Goal: Transaction & Acquisition: Purchase product/service

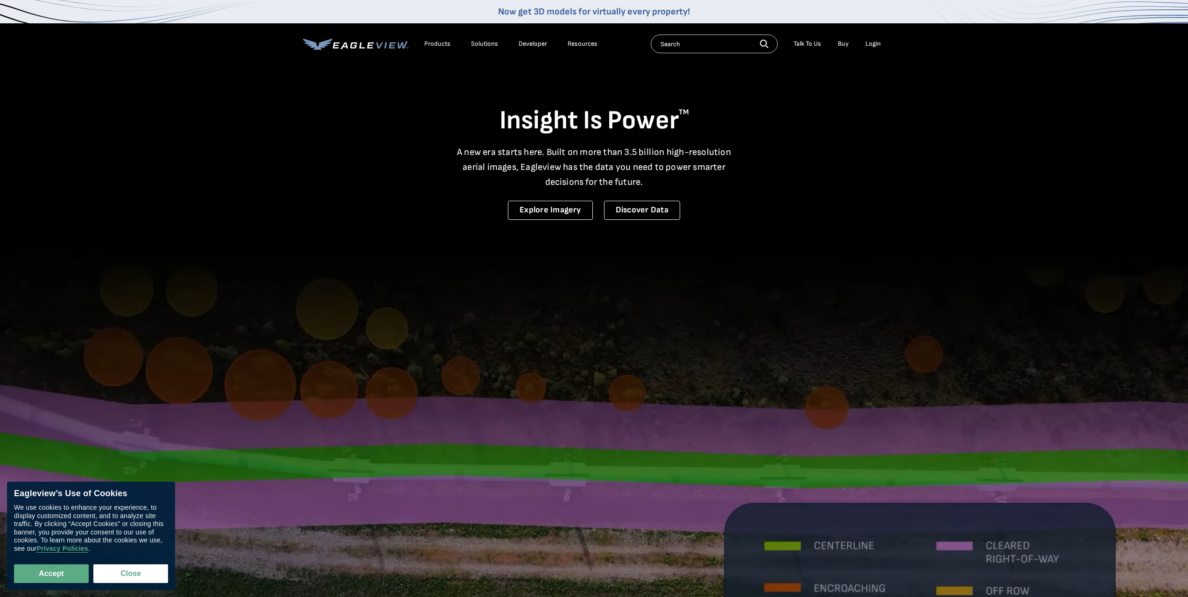
click at [873, 45] on div "Login" at bounding box center [872, 44] width 15 height 8
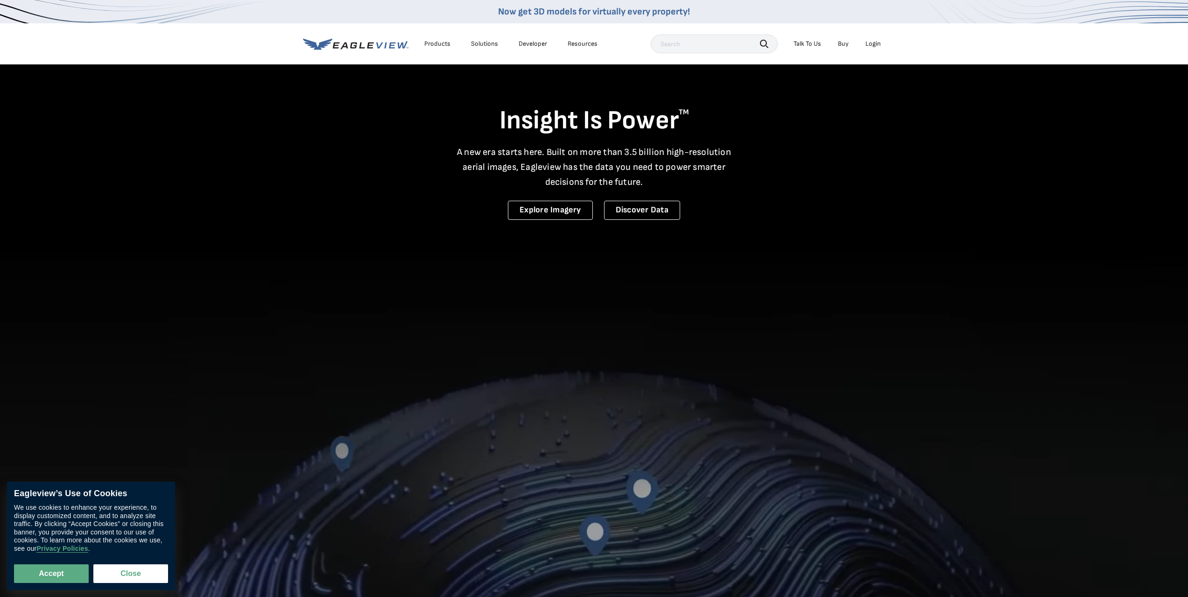
click at [873, 46] on div "Login" at bounding box center [872, 44] width 15 height 8
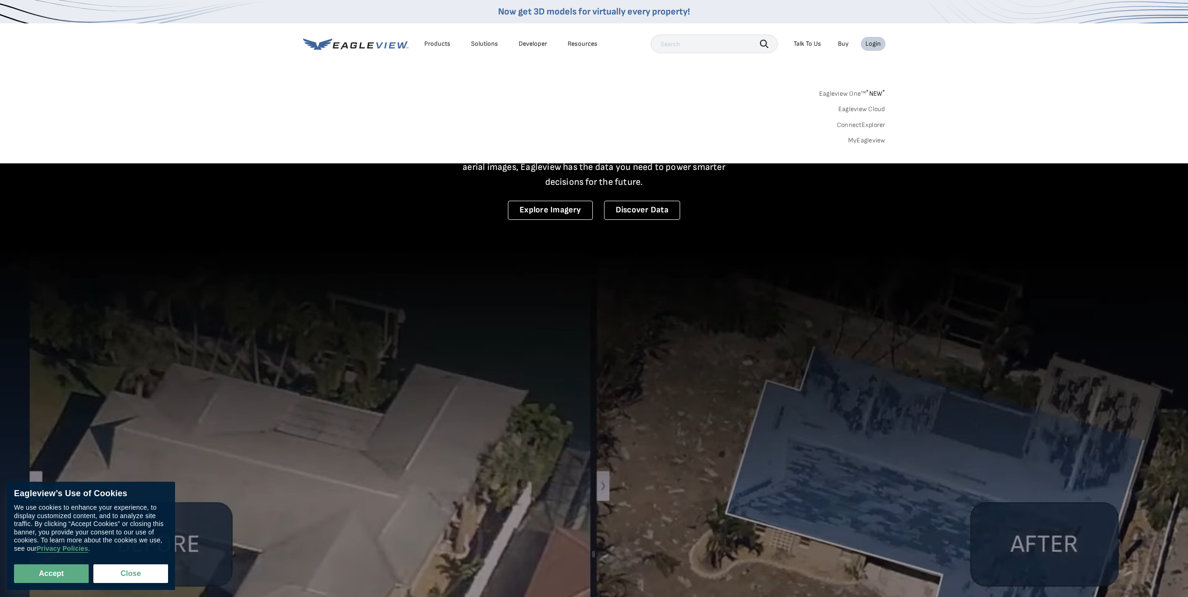
click at [862, 140] on link "MyEagleview" at bounding box center [866, 140] width 37 height 8
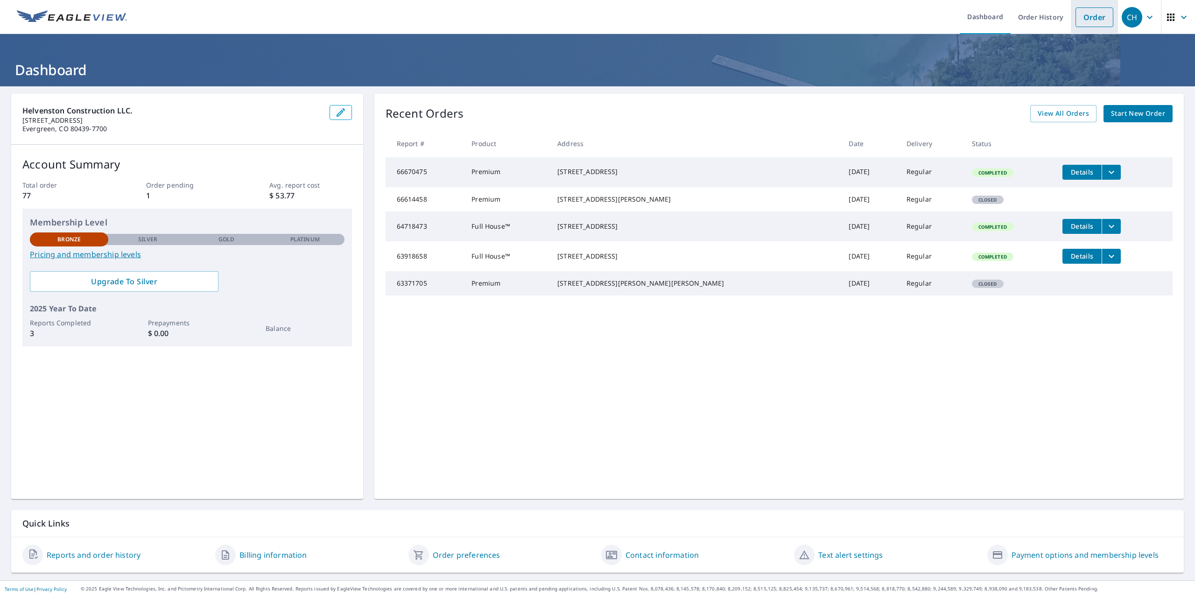
click at [1092, 19] on link "Order" at bounding box center [1094, 17] width 38 height 20
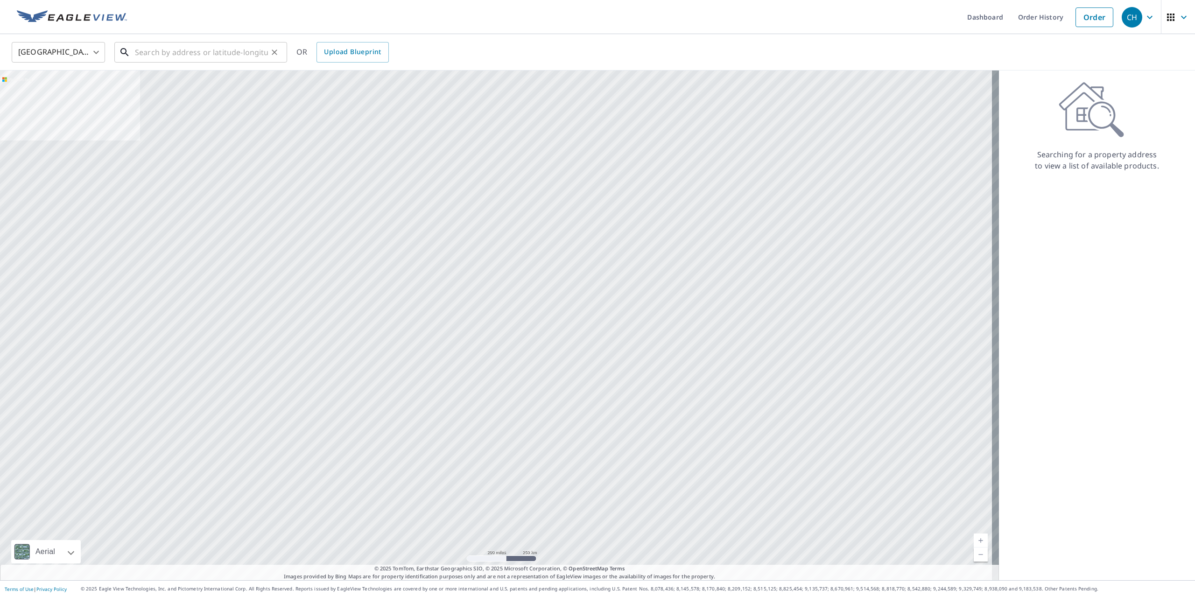
click at [146, 58] on input "text" at bounding box center [201, 52] width 133 height 26
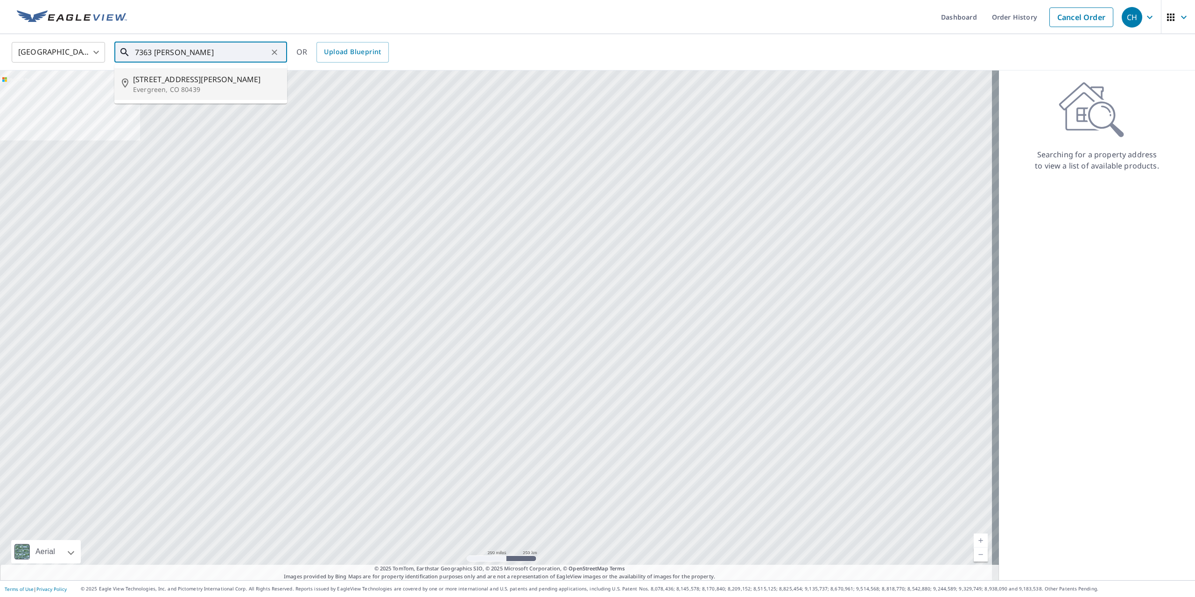
click at [150, 77] on span "7363 Brook Trout Trl" at bounding box center [206, 79] width 147 height 11
type input "7363 Brook Trout Trl Evergreen, CO 80439"
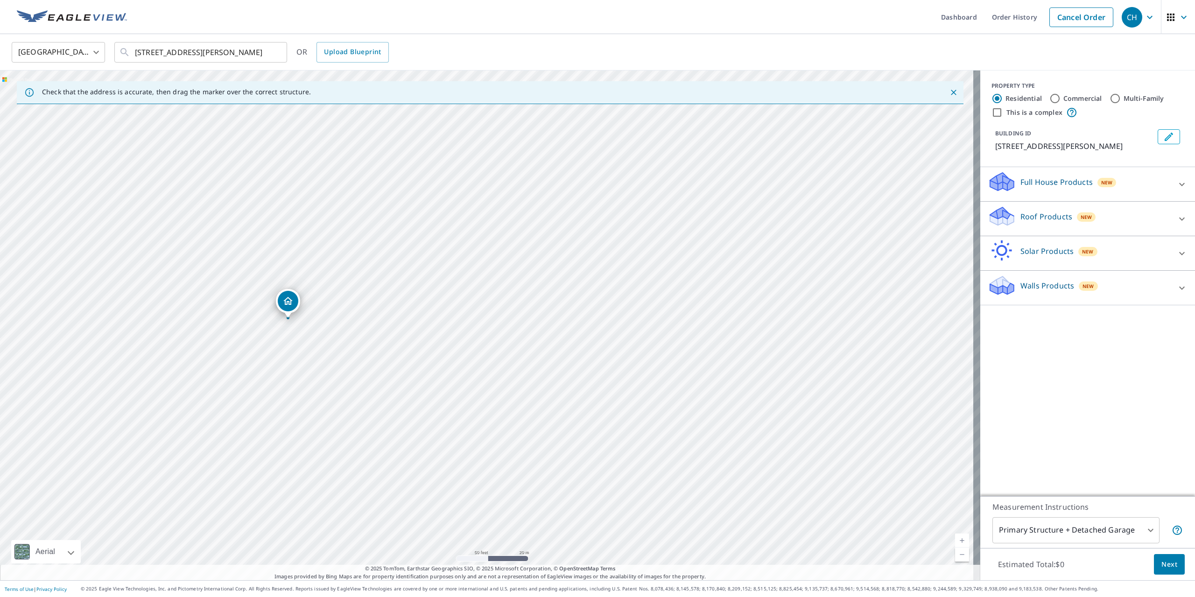
click at [1020, 216] on p "Roof Products" at bounding box center [1046, 216] width 52 height 11
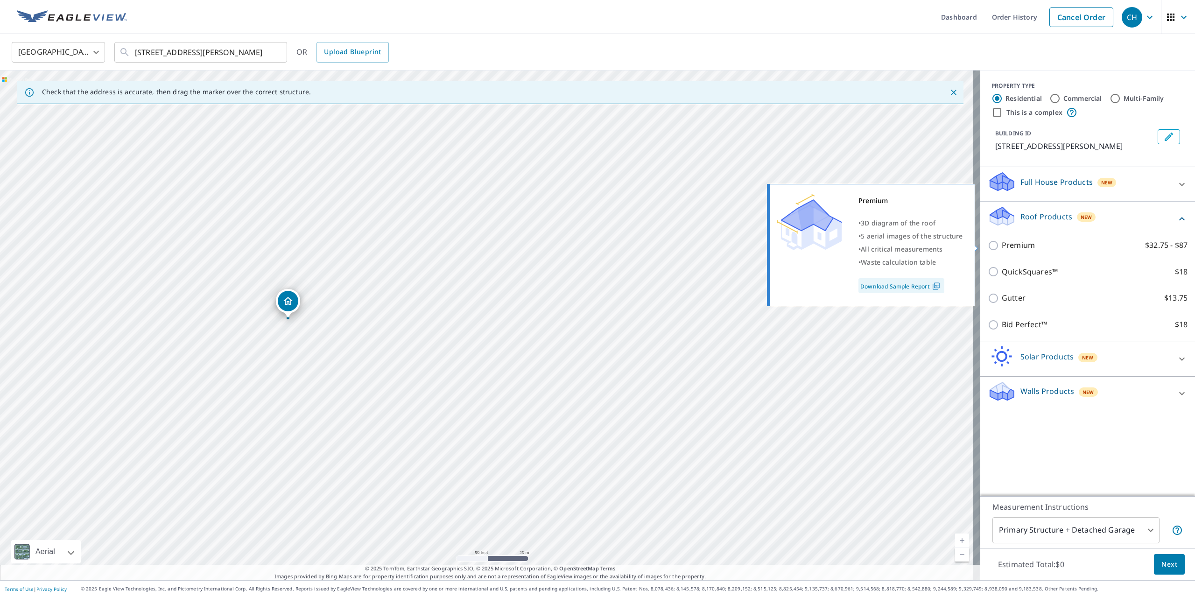
click at [988, 245] on input "Premium $32.75 - $87" at bounding box center [995, 245] width 14 height 11
checkbox input "true"
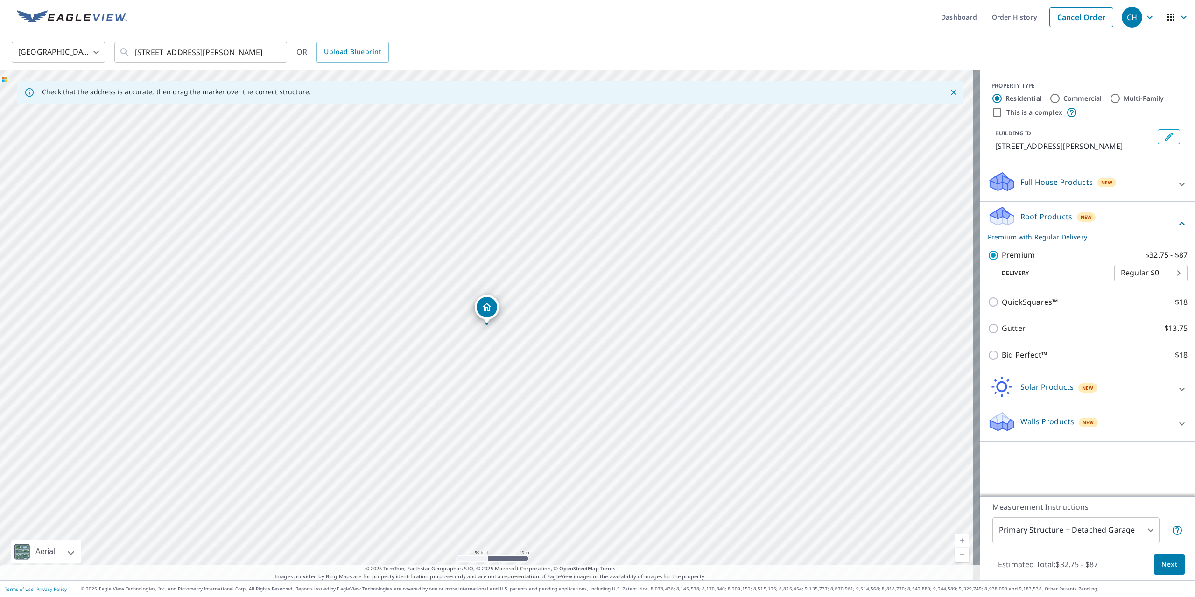
click at [1161, 564] on span "Next" at bounding box center [1169, 565] width 16 height 12
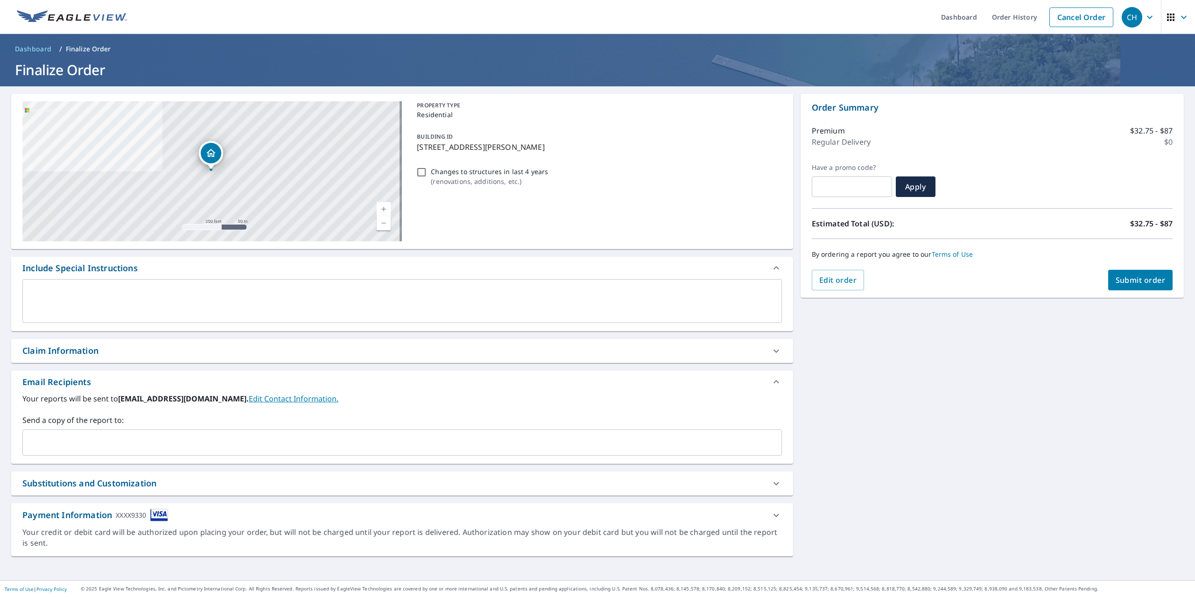
click at [65, 445] on input "text" at bounding box center [395, 443] width 737 height 18
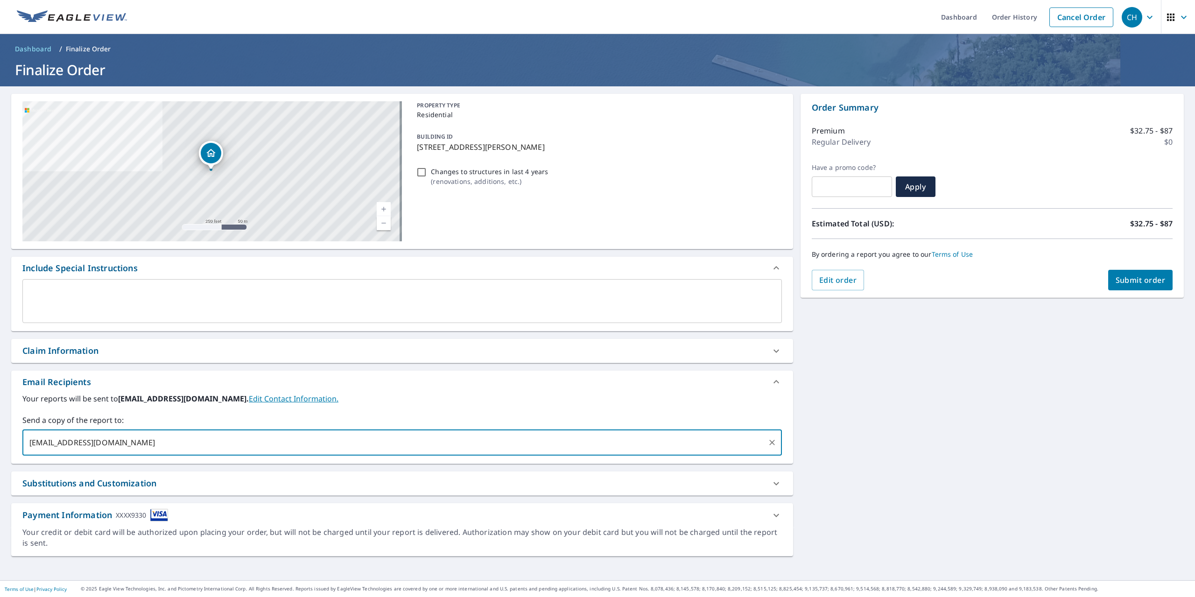
type input "chelvenston67@gmail.com"
click at [1136, 283] on span "Submit order" at bounding box center [1140, 280] width 50 height 10
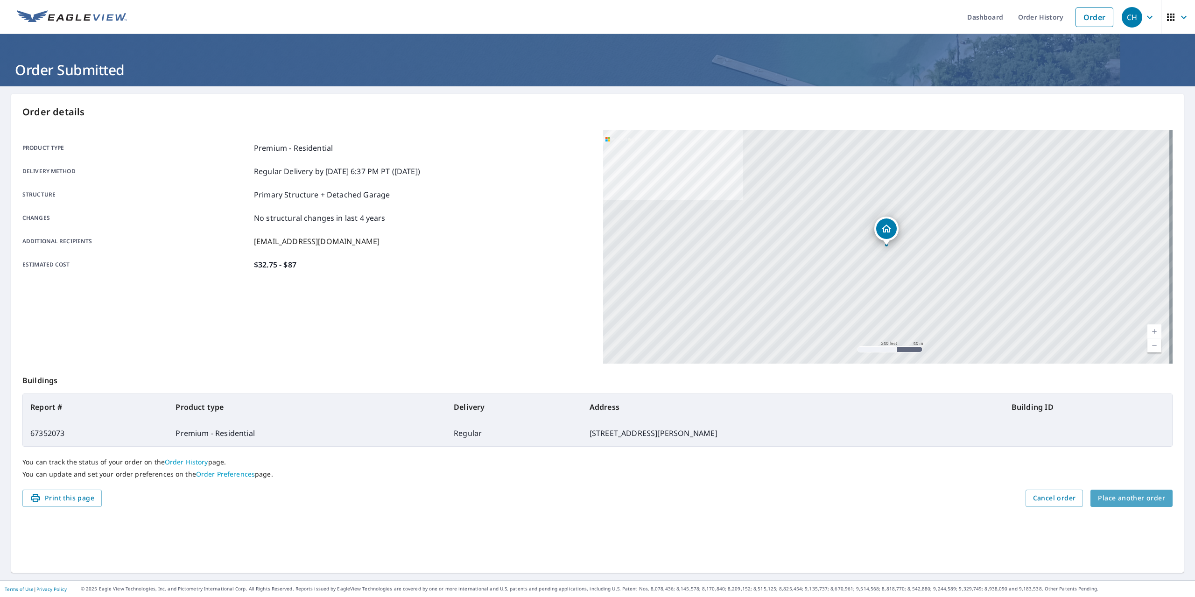
click at [1136, 497] on span "Place another order" at bounding box center [1131, 498] width 67 height 12
